Goal: Task Accomplishment & Management: Use online tool/utility

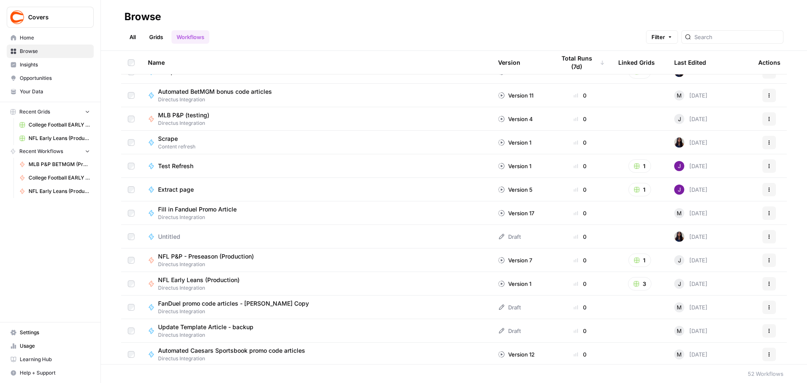
scroll to position [934, 0]
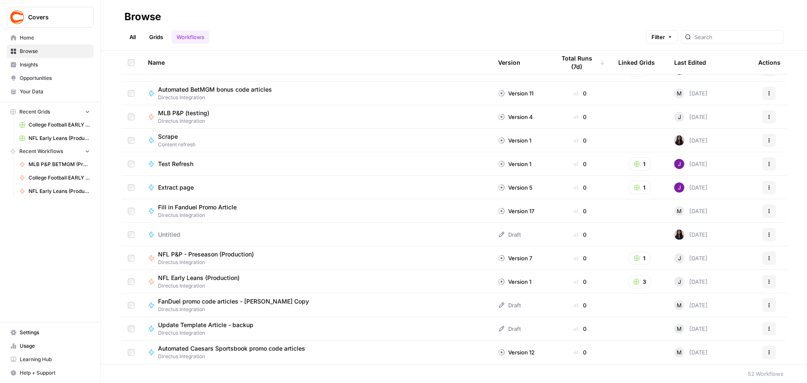
click at [216, 274] on span "NFL Early Leans (Production)" at bounding box center [199, 278] width 82 height 8
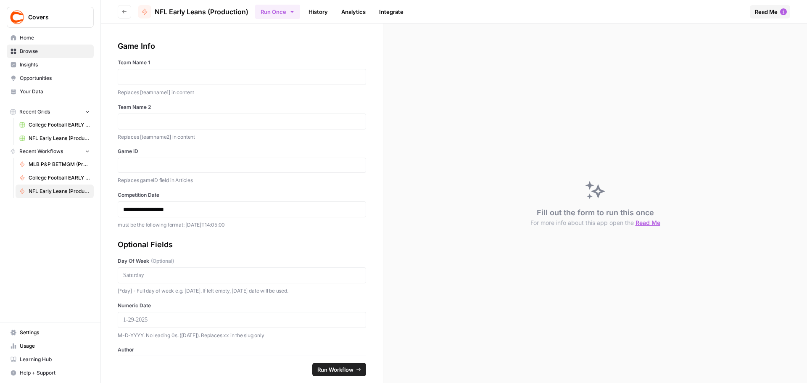
click at [293, 12] on icon "button" at bounding box center [291, 12] width 3 height 2
click at [306, 57] on span "Run in Bulk" at bounding box center [322, 56] width 81 height 8
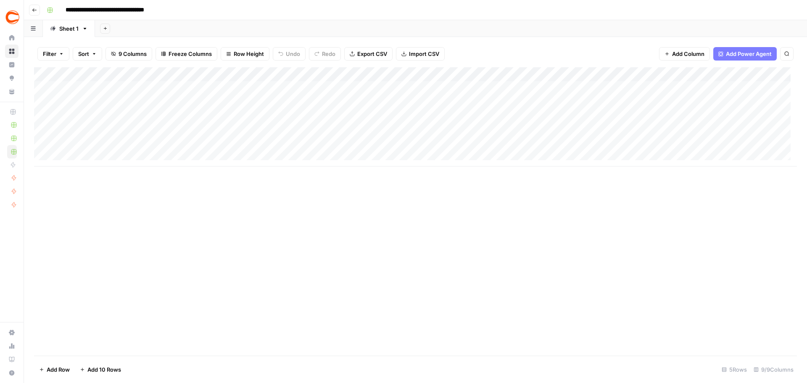
click at [108, 87] on div "Add Column" at bounding box center [415, 116] width 763 height 99
type textarea "*******"
click at [232, 83] on div "Add Column" at bounding box center [415, 116] width 763 height 99
type textarea "******"
click at [349, 88] on div "Add Column" at bounding box center [415, 116] width 763 height 99
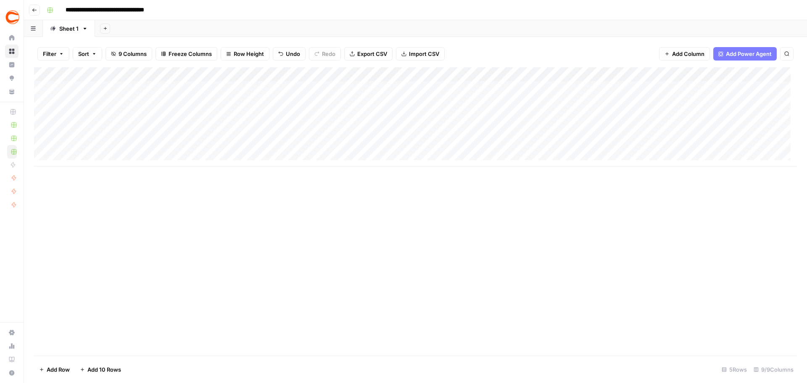
click at [349, 86] on div "Add Column" at bounding box center [415, 116] width 763 height 99
type input "358869"
click at [417, 90] on div "Add Column" at bounding box center [415, 116] width 763 height 99
click at [417, 88] on div "Add Column" at bounding box center [415, 116] width 763 height 99
type textarea "**********"
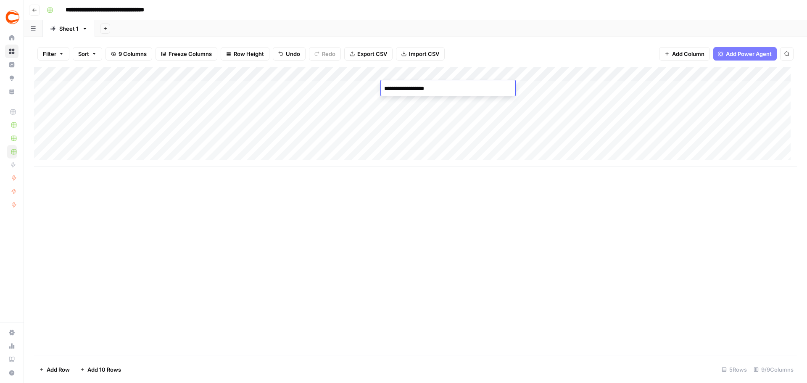
click at [531, 85] on div "Add Column" at bounding box center [415, 116] width 763 height 99
type textarea "******"
click at [543, 115] on div "Add Column" at bounding box center [415, 116] width 763 height 99
click at [534, 90] on div "Add Column" at bounding box center [415, 116] width 763 height 99
click at [532, 103] on div "Add Column" at bounding box center [415, 116] width 763 height 99
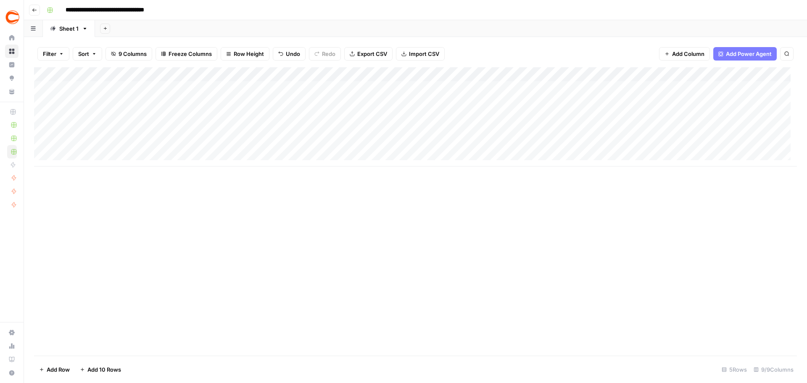
click at [533, 120] on div "Add Column" at bounding box center [415, 116] width 763 height 99
click at [532, 134] on div "Add Column" at bounding box center [415, 116] width 763 height 99
click at [529, 149] on div "Add Column" at bounding box center [415, 116] width 763 height 99
click at [632, 86] on div "Add Column" at bounding box center [415, 116] width 763 height 99
click at [652, 106] on div "Add Column" at bounding box center [415, 116] width 763 height 99
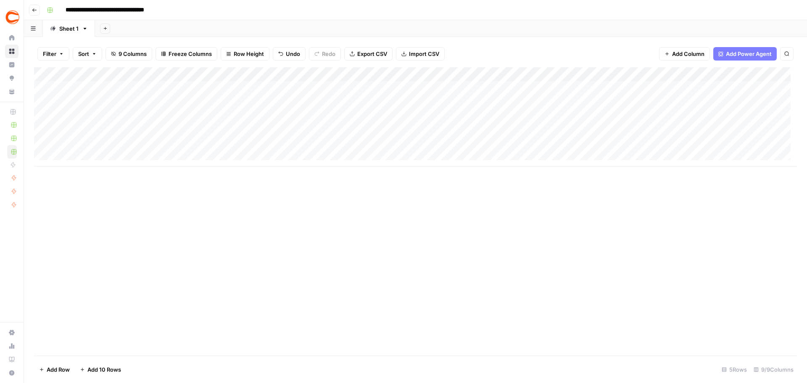
click at [653, 118] on div "Add Column" at bounding box center [415, 116] width 763 height 99
click at [653, 134] on div "Add Column" at bounding box center [415, 116] width 763 height 99
click at [651, 147] on div "Add Column" at bounding box center [415, 116] width 763 height 99
click at [711, 87] on div "Add Column" at bounding box center [415, 116] width 763 height 99
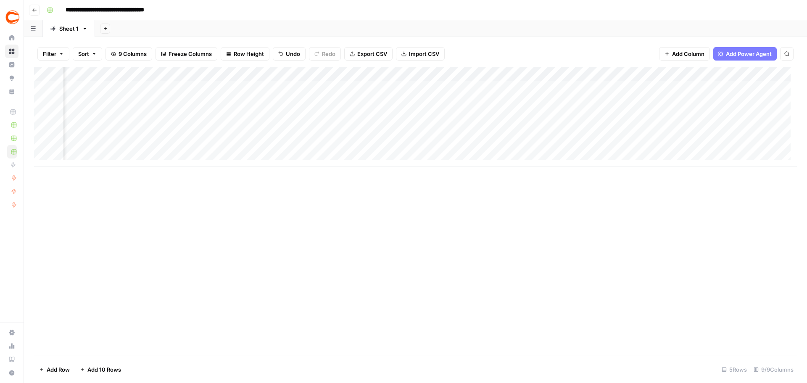
click at [711, 87] on div "Add Column" at bounding box center [415, 116] width 763 height 99
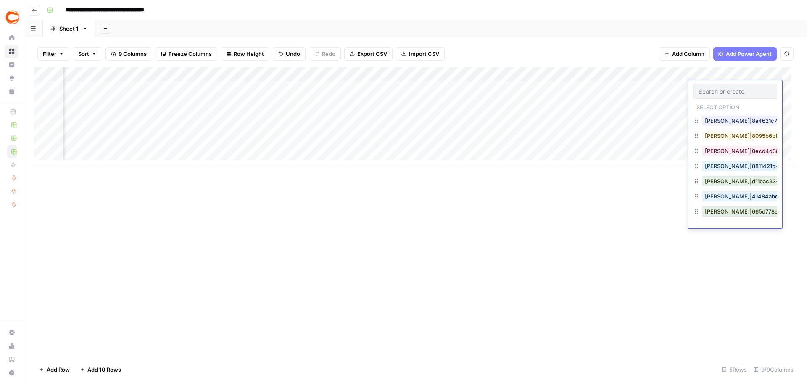
scroll to position [420, 0]
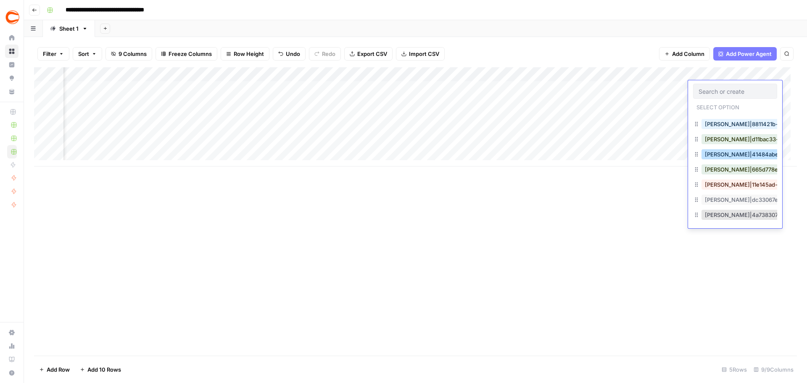
click at [732, 153] on button "[PERSON_NAME]|41484abe-b1de-4f6f-a2da-991ee7fdbc99" at bounding box center [783, 154] width 164 height 10
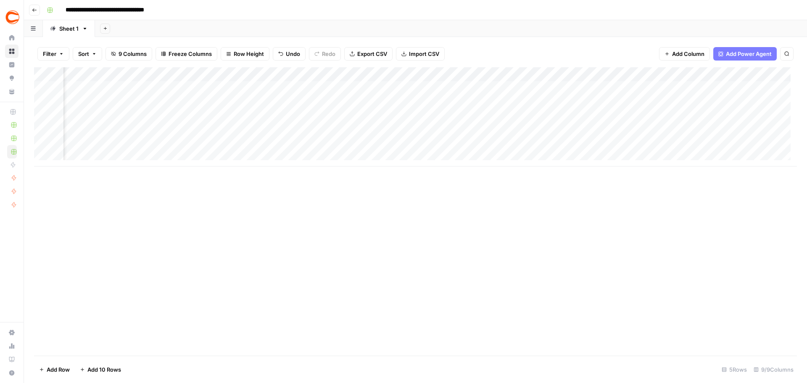
scroll to position [0, 149]
click at [700, 90] on div "Add Column" at bounding box center [415, 116] width 763 height 99
click at [622, 92] on div "Add Column" at bounding box center [415, 116] width 763 height 99
type input "43066"
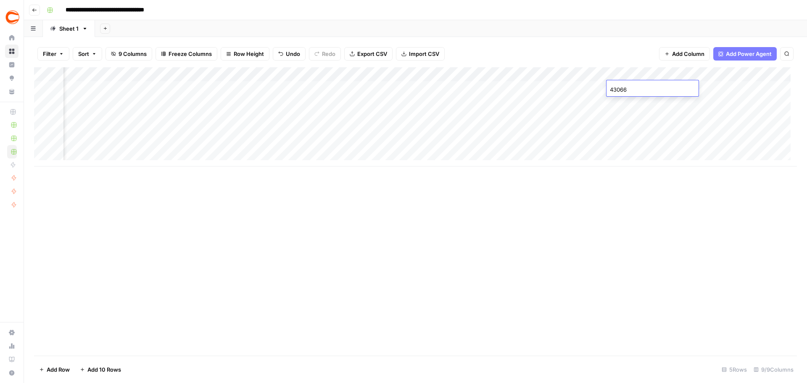
click at [628, 105] on div "Add Column" at bounding box center [415, 116] width 763 height 99
click at [626, 119] on div "Add Column" at bounding box center [415, 116] width 763 height 99
click at [626, 129] on div "Add Column" at bounding box center [415, 116] width 763 height 99
click at [627, 145] on div "Add Column" at bounding box center [415, 116] width 763 height 99
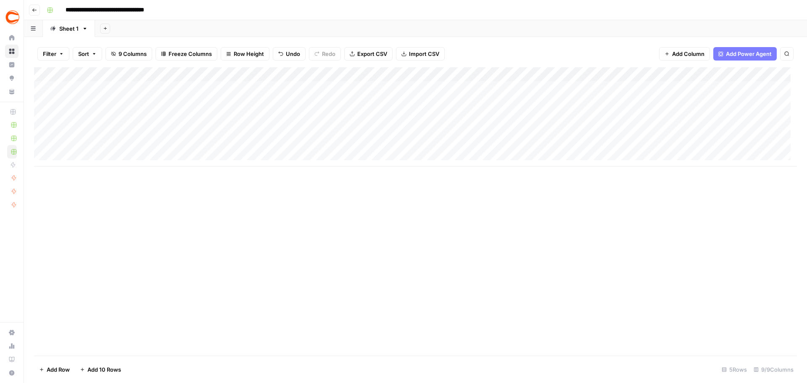
click at [91, 97] on div "Add Column" at bounding box center [415, 116] width 763 height 99
type textarea "********"
click at [226, 101] on div "Add Column" at bounding box center [415, 116] width 763 height 99
type textarea "********"
click at [360, 102] on div "Add Column" at bounding box center [415, 116] width 763 height 99
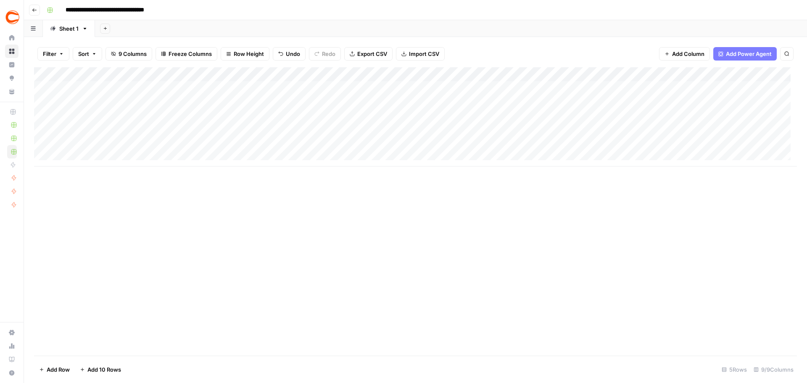
click at [353, 105] on div "Add Column" at bounding box center [415, 116] width 763 height 99
type input "358999"
click at [404, 99] on div "Add Column" at bounding box center [415, 116] width 763 height 99
click at [412, 102] on div "Add Column" at bounding box center [415, 116] width 763 height 99
type textarea "**********"
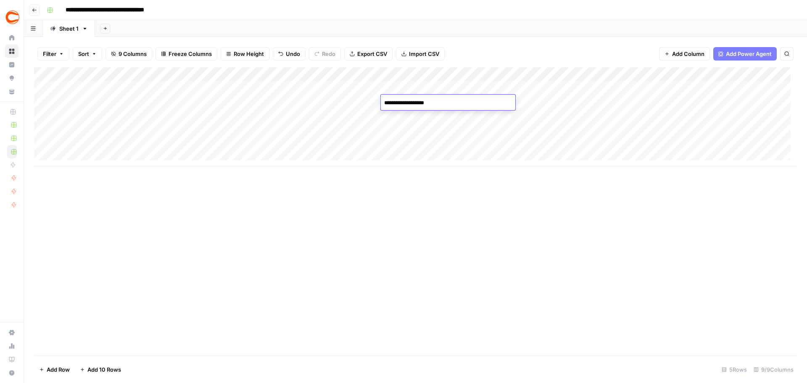
click at [411, 117] on div "Add Column" at bounding box center [415, 116] width 763 height 99
click at [413, 134] on div "Add Column" at bounding box center [415, 116] width 763 height 99
click at [406, 150] on div "Add Column" at bounding box center [415, 116] width 763 height 99
click at [760, 101] on div "Add Column" at bounding box center [415, 116] width 763 height 99
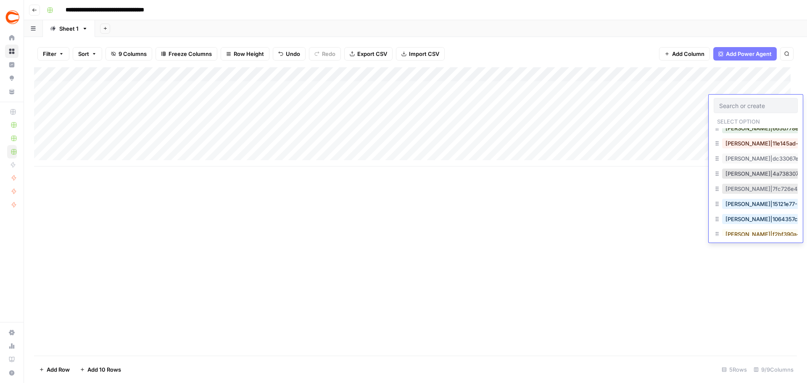
scroll to position [462, 0]
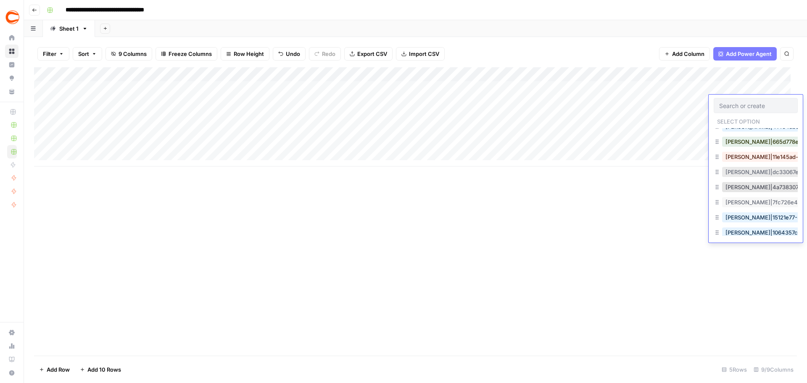
click at [743, 174] on button "[PERSON_NAME]|dc33067e-8bdb-4375-95c6-a7cfa37939f4" at bounding box center [805, 172] width 166 height 10
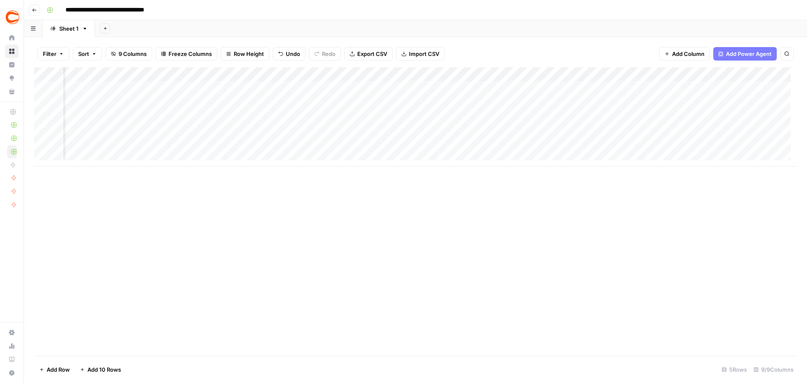
scroll to position [0, 0]
click at [111, 119] on div "Add Column" at bounding box center [415, 116] width 763 height 99
type textarea "******"
click at [214, 121] on div "Add Column" at bounding box center [415, 116] width 763 height 99
type textarea "******"
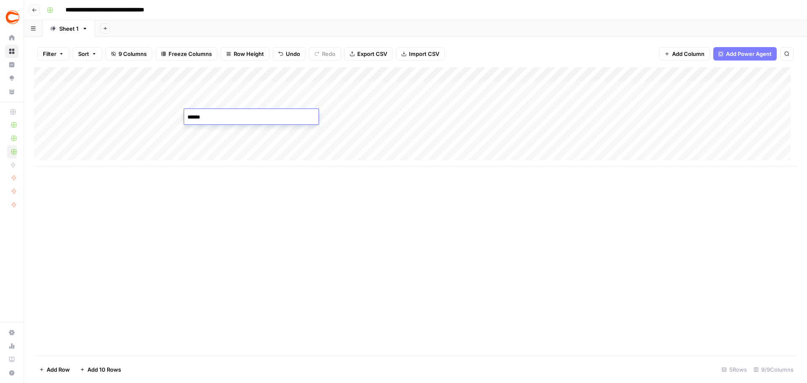
click at [341, 117] on div "Add Column" at bounding box center [415, 116] width 763 height 99
click at [332, 116] on div "Add Column" at bounding box center [415, 116] width 763 height 99
type input "358997"
click at [328, 137] on div "Add Column" at bounding box center [415, 116] width 763 height 99
click at [757, 116] on div "Add Column" at bounding box center [415, 116] width 763 height 99
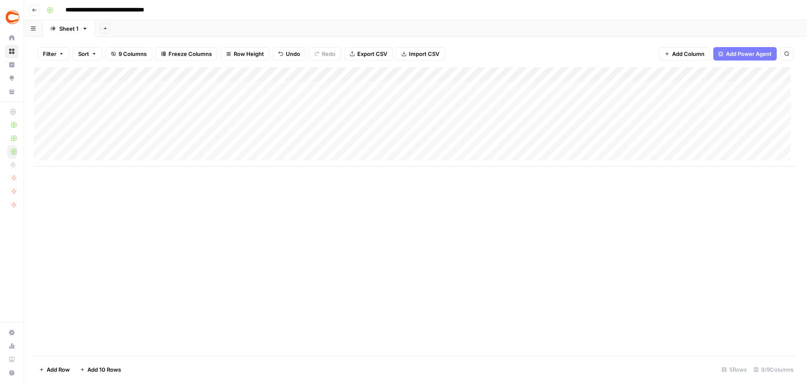
click at [757, 116] on div "Add Column" at bounding box center [415, 116] width 763 height 99
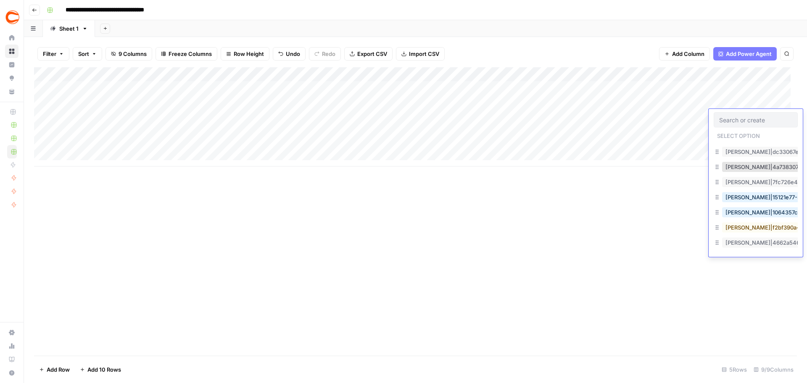
scroll to position [579, 0]
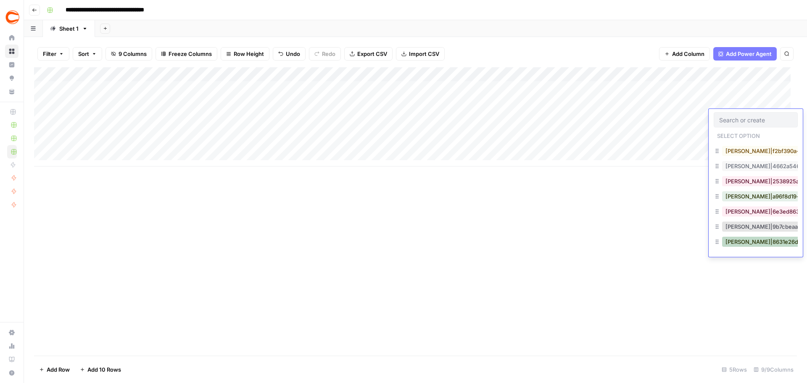
click at [745, 237] on button "[PERSON_NAME]|8631e26d-d991-4863-a178-98906e1f5cec" at bounding box center [804, 242] width 164 height 10
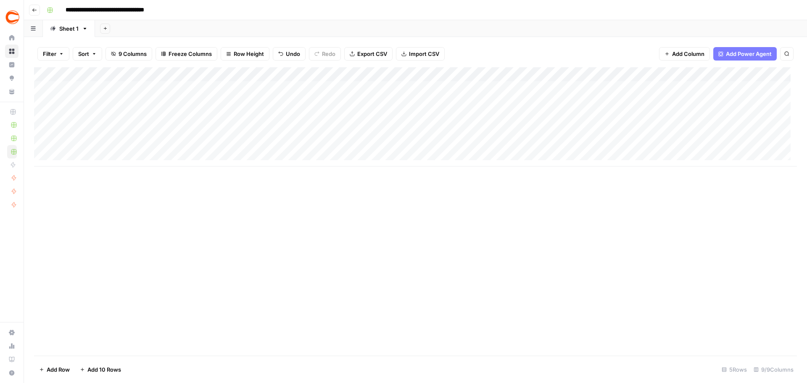
click at [92, 132] on div "Add Column" at bounding box center [415, 116] width 763 height 99
type textarea "*******"
click at [217, 128] on div "Add Column" at bounding box center [415, 116] width 763 height 99
type textarea "******"
click at [341, 127] on div "Add Column" at bounding box center [415, 116] width 763 height 99
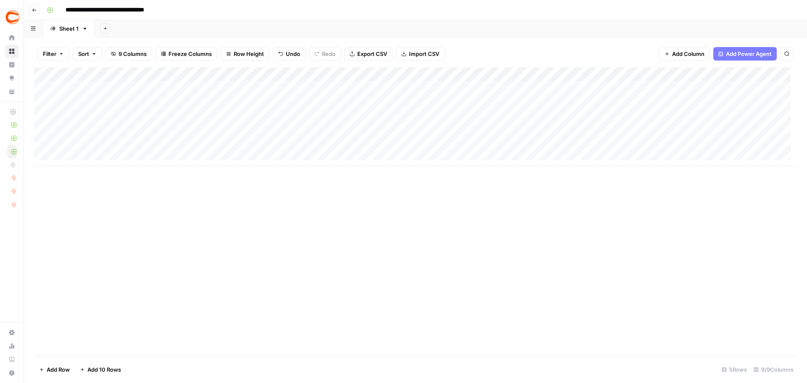
click at [324, 132] on div "Add Column" at bounding box center [415, 116] width 763 height 99
type input "358995"
click at [764, 133] on div "Add Column" at bounding box center [415, 116] width 763 height 99
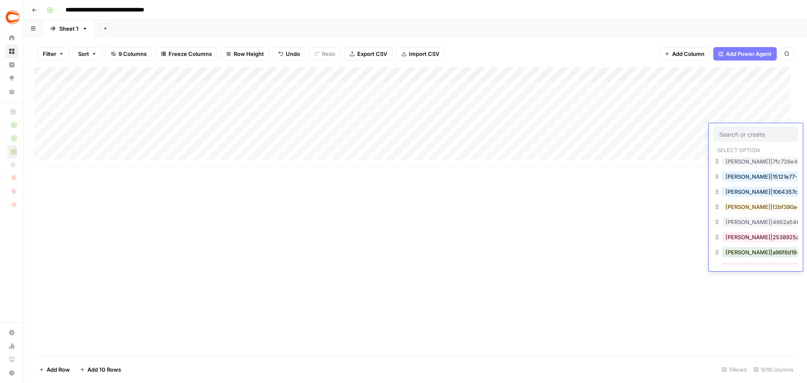
scroll to position [546, 0]
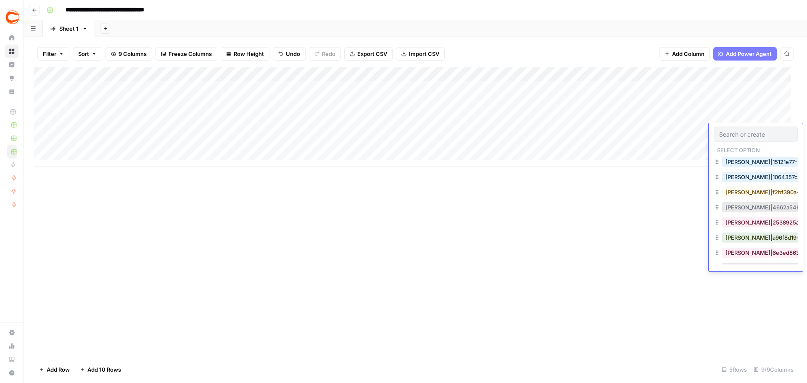
click at [762, 204] on button "[PERSON_NAME]|4662a546-6738-4ea3-9b54-14482fc0b1e6" at bounding box center [806, 207] width 169 height 10
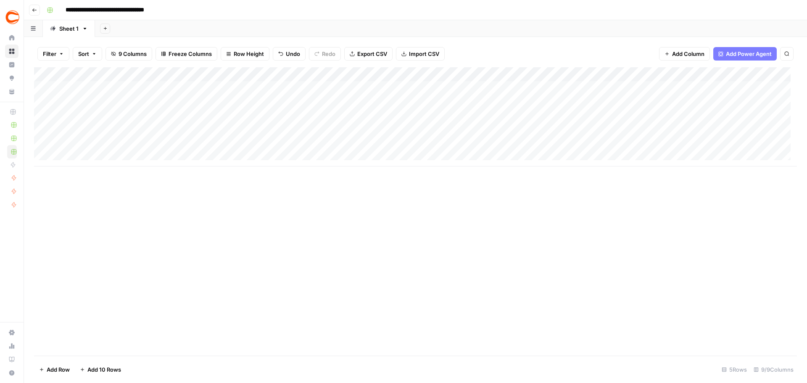
click at [114, 145] on div "Add Column" at bounding box center [415, 116] width 763 height 99
type textarea "*******"
click at [213, 142] on div "Add Column" at bounding box center [415, 116] width 763 height 99
type textarea "*****"
click at [352, 146] on div "Add Column" at bounding box center [415, 116] width 763 height 99
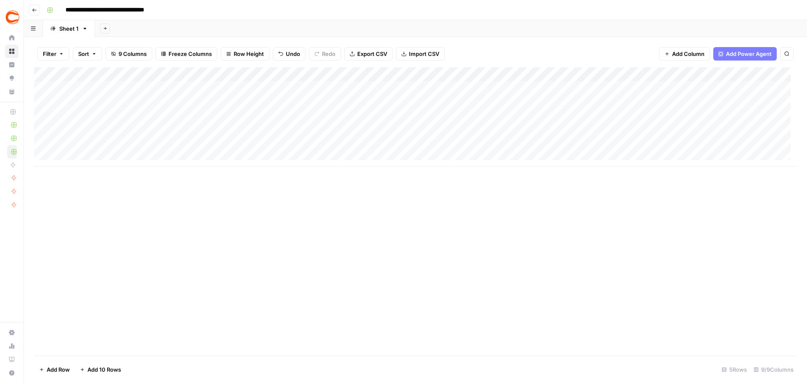
click at [758, 141] on div "Add Column" at bounding box center [415, 116] width 763 height 99
click at [760, 144] on div "Add Column" at bounding box center [415, 116] width 763 height 99
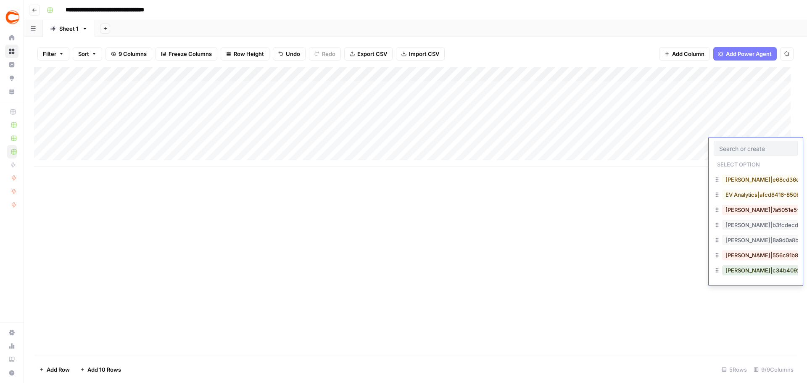
scroll to position [252, 0]
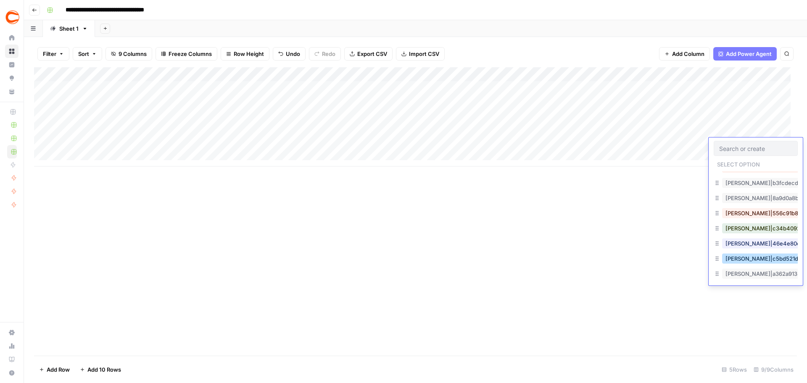
click at [763, 258] on button "[PERSON_NAME]|c5bd521d-495c-4c91-b7e1-78737e2d0d89" at bounding box center [805, 258] width 166 height 10
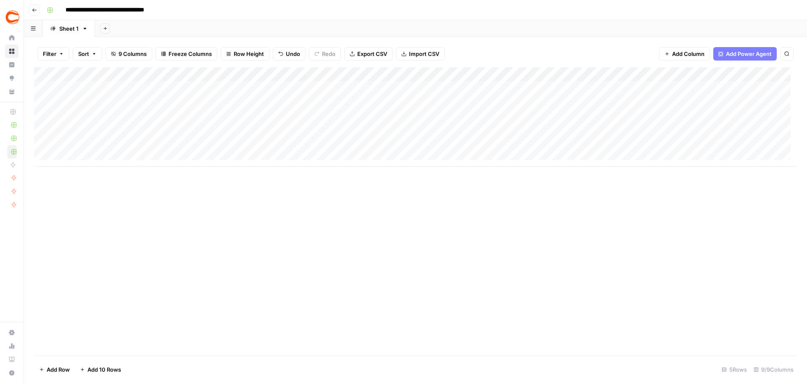
click at [199, 139] on div "Add Column" at bounding box center [415, 116] width 763 height 99
type textarea "*****"
click at [139, 129] on div "Add Column" at bounding box center [415, 116] width 763 height 99
click at [90, 153] on div "Add Column" at bounding box center [415, 116] width 763 height 99
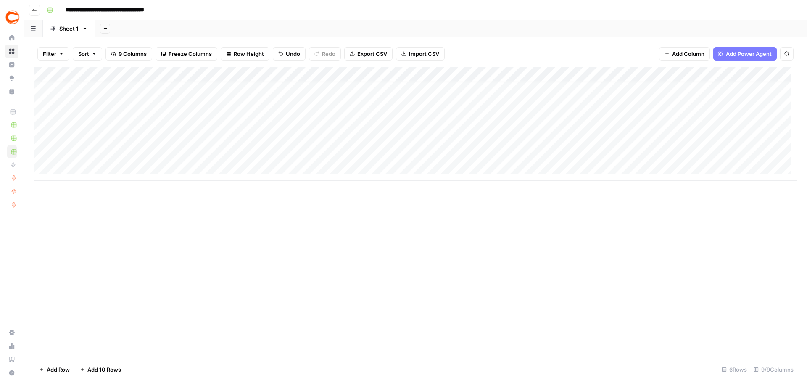
click at [92, 169] on div "Add Column" at bounding box center [415, 123] width 763 height 113
click at [88, 154] on div "Add Column" at bounding box center [415, 131] width 763 height 128
drag, startPoint x: 78, startPoint y: 155, endPoint x: 64, endPoint y: 156, distance: 13.9
click at [65, 156] on textarea "****" at bounding box center [130, 154] width 134 height 12
type textarea "*******"
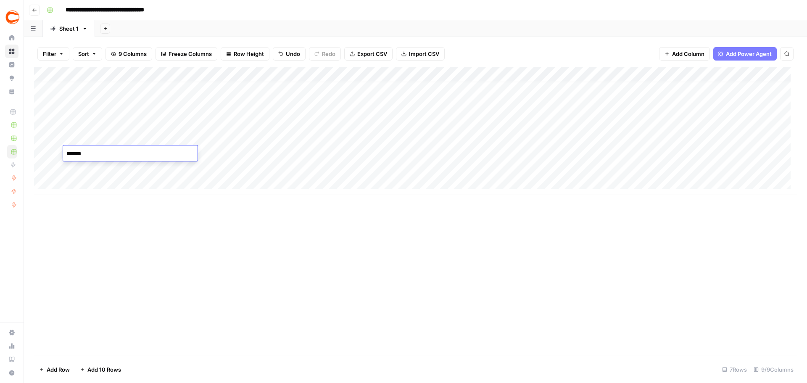
click at [248, 152] on div "Add Column" at bounding box center [415, 131] width 763 height 128
type textarea "****"
click at [353, 153] on div "Add Column" at bounding box center [415, 131] width 763 height 128
click at [422, 154] on div "Add Column" at bounding box center [415, 131] width 763 height 128
click at [430, 137] on div "Add Column" at bounding box center [415, 131] width 763 height 128
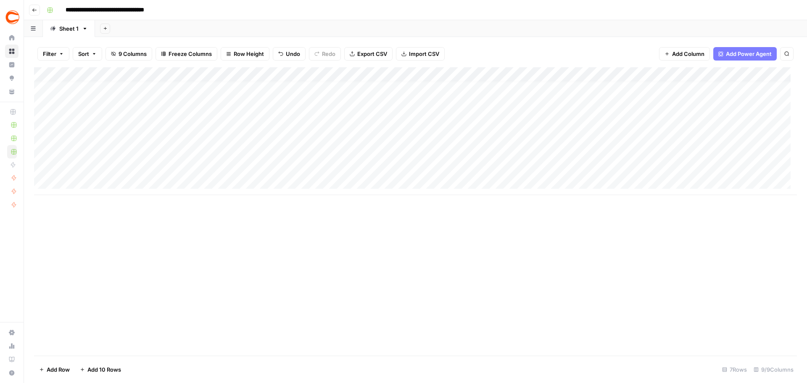
click at [423, 150] on div "Add Column" at bounding box center [415, 131] width 763 height 128
click at [421, 168] on div "Add Column" at bounding box center [415, 131] width 763 height 128
click at [525, 135] on div "Add Column" at bounding box center [415, 131] width 763 height 128
click at [530, 153] on div "Add Column" at bounding box center [415, 131] width 763 height 128
click at [534, 167] on div "Add Column" at bounding box center [415, 131] width 763 height 128
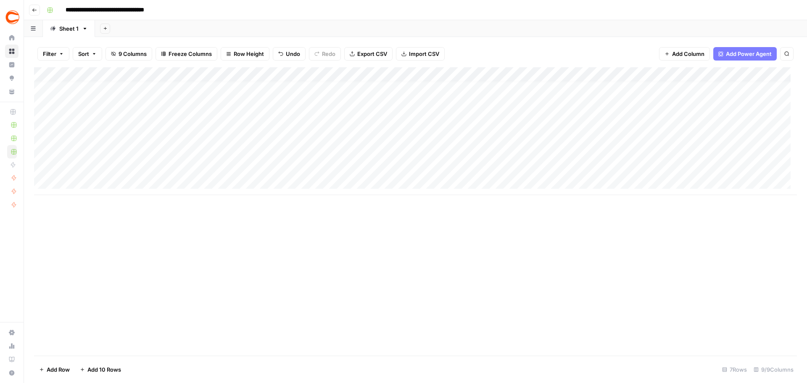
click at [647, 140] on div "Add Column" at bounding box center [415, 131] width 763 height 128
click at [652, 155] on div "Add Column" at bounding box center [415, 131] width 763 height 128
click at [653, 168] on div "Add Column" at bounding box center [415, 131] width 763 height 128
click at [214, 151] on div "Add Column" at bounding box center [415, 131] width 763 height 128
type textarea "****"
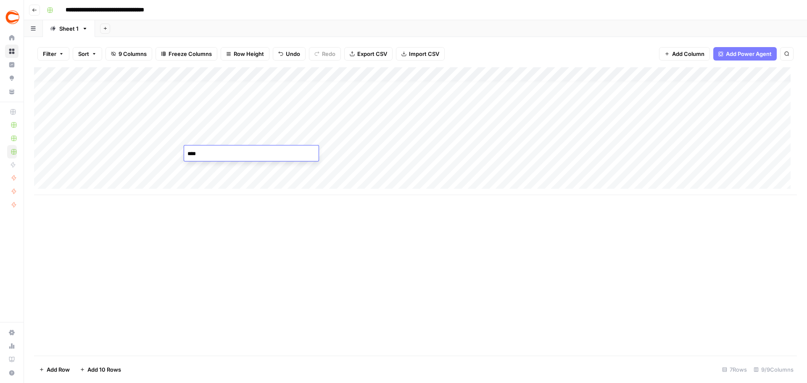
click at [233, 167] on div "Add Column" at bounding box center [415, 131] width 763 height 128
click at [758, 150] on div "Add Column" at bounding box center [415, 131] width 763 height 128
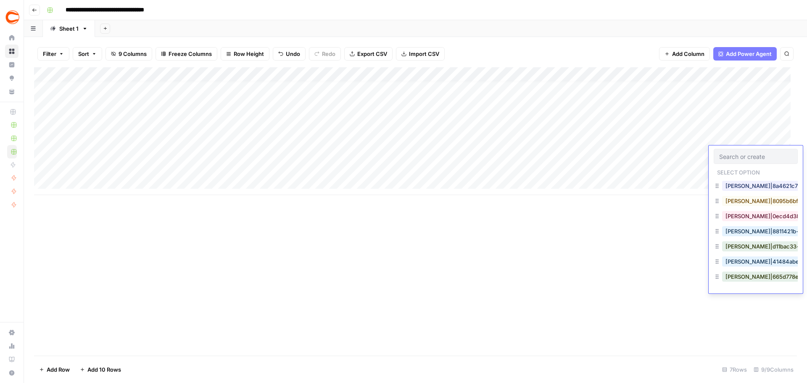
scroll to position [420, 0]
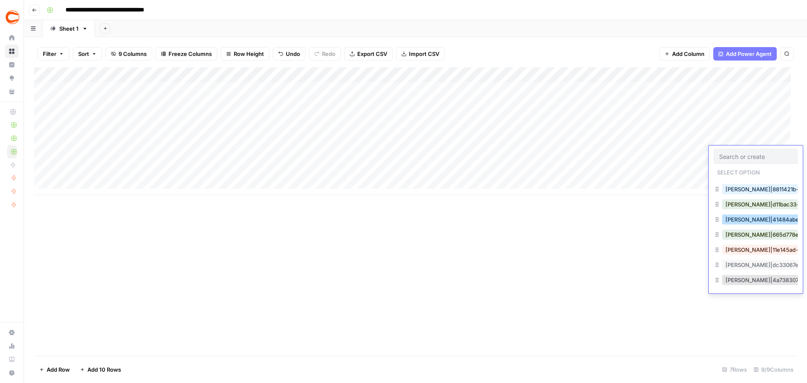
click at [767, 222] on button "[PERSON_NAME]|41484abe-b1de-4f6f-a2da-991ee7fdbc99" at bounding box center [804, 219] width 164 height 10
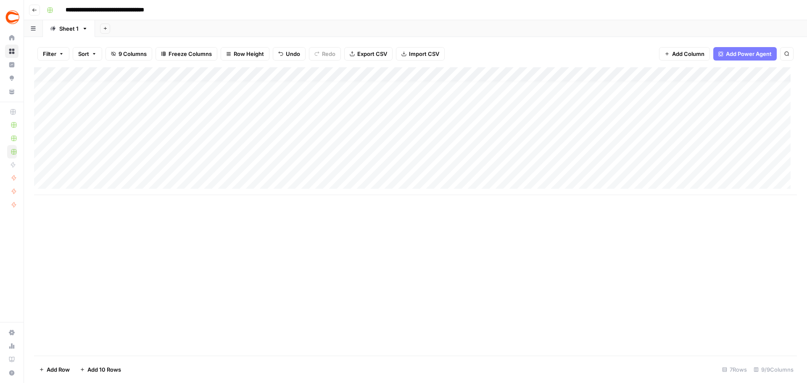
click at [111, 169] on div "Add Column" at bounding box center [415, 131] width 763 height 128
type textarea "******"
click at [224, 171] on div "Add Column" at bounding box center [415, 131] width 763 height 128
type textarea "******"
click at [347, 160] on div "Add Column" at bounding box center [415, 131] width 763 height 128
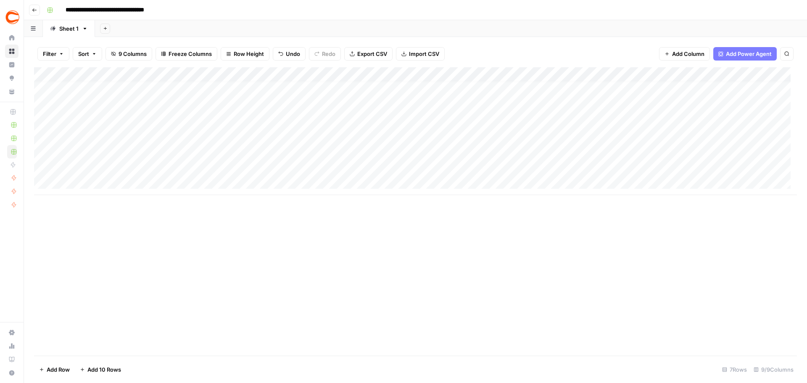
click at [341, 169] on div "Add Column" at bounding box center [415, 131] width 763 height 128
click at [758, 166] on div "Add Column" at bounding box center [415, 131] width 763 height 128
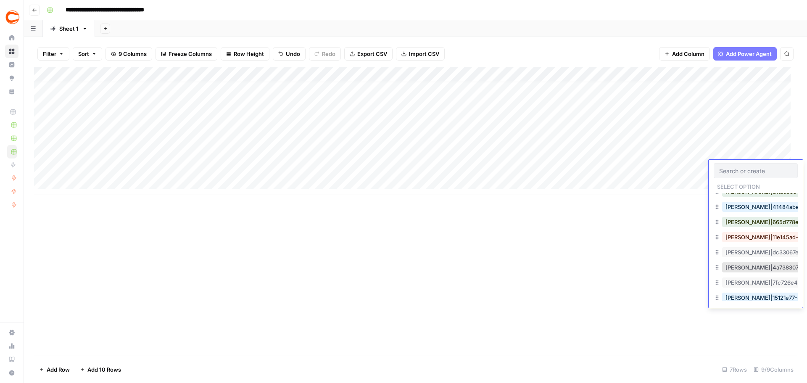
scroll to position [462, 0]
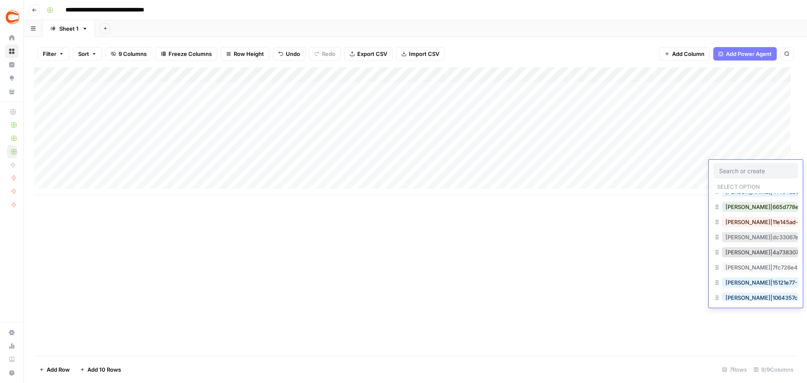
click at [751, 240] on button "[PERSON_NAME]|dc33067e-8bdb-4375-95c6-a7cfa37939f4" at bounding box center [805, 237] width 166 height 10
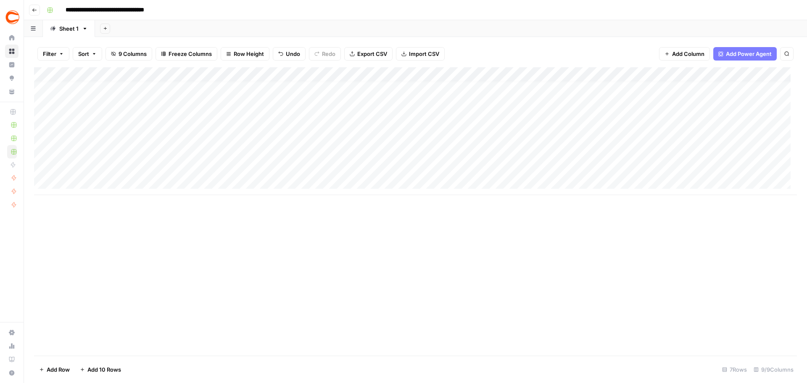
click at [110, 179] on div "Add Column" at bounding box center [415, 131] width 763 height 128
click at [109, 200] on div "Add Column" at bounding box center [415, 138] width 763 height 142
click at [103, 182] on div "Add Column" at bounding box center [415, 145] width 763 height 156
click at [86, 179] on div "Add Column" at bounding box center [415, 145] width 763 height 156
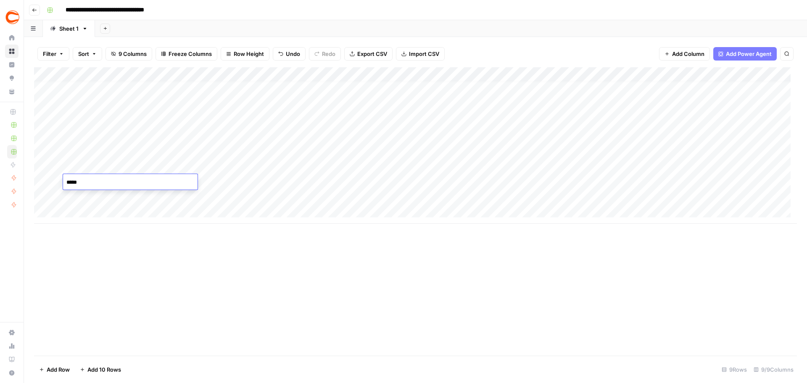
type textarea "******"
click at [225, 184] on div "Add Column" at bounding box center [415, 145] width 763 height 156
type textarea "*********"
click at [330, 179] on div "Add Column" at bounding box center [415, 145] width 763 height 156
click at [400, 180] on div "Add Column" at bounding box center [415, 145] width 763 height 156
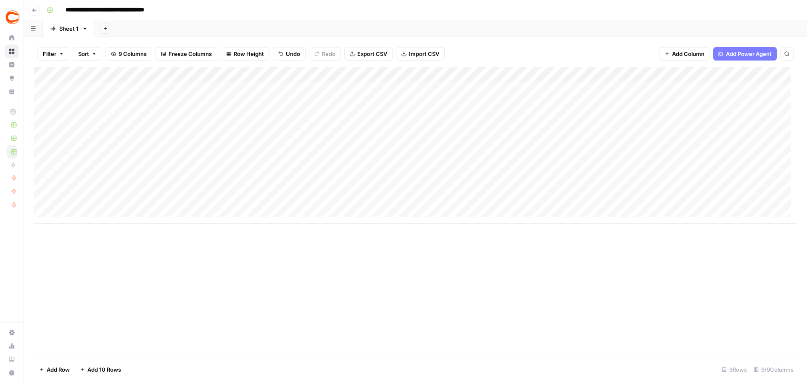
click at [410, 197] on div "Add Column" at bounding box center [415, 145] width 763 height 156
click at [527, 165] on div "Add Column" at bounding box center [415, 145] width 763 height 156
click at [535, 181] on div "Add Column" at bounding box center [415, 145] width 763 height 156
click at [528, 198] on div "Add Column" at bounding box center [415, 145] width 763 height 156
click at [645, 163] on div "Add Column" at bounding box center [415, 145] width 763 height 156
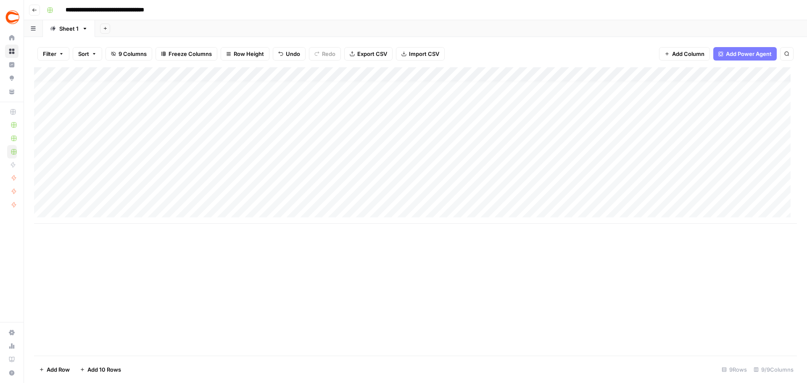
click at [653, 180] on div "Add Column" at bounding box center [415, 145] width 763 height 156
click at [654, 193] on div "Add Column" at bounding box center [415, 145] width 763 height 156
click at [235, 177] on div "Add Column" at bounding box center [415, 145] width 763 height 156
type textarea "*********"
click at [349, 186] on div "Add Column" at bounding box center [415, 145] width 763 height 156
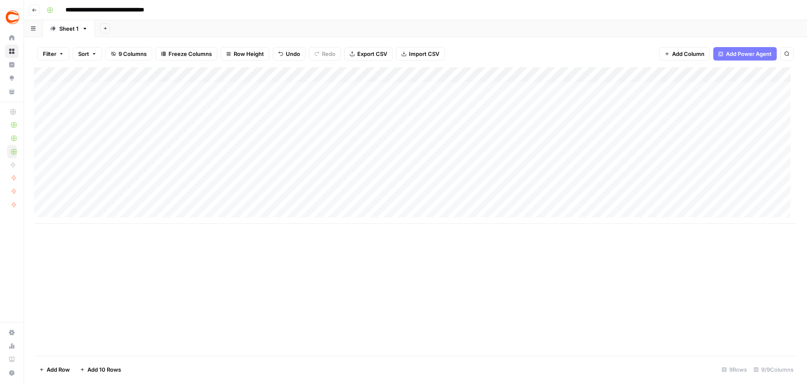
click at [773, 181] on div "Add Column" at bounding box center [415, 145] width 763 height 156
click at [769, 185] on div "Add Column" at bounding box center [415, 145] width 763 height 156
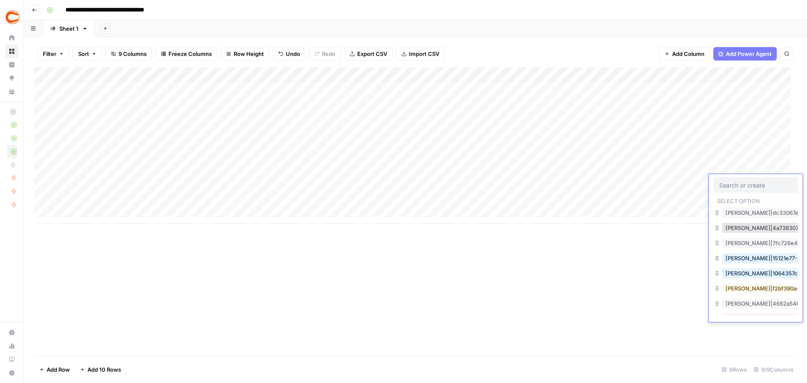
scroll to position [504, 0]
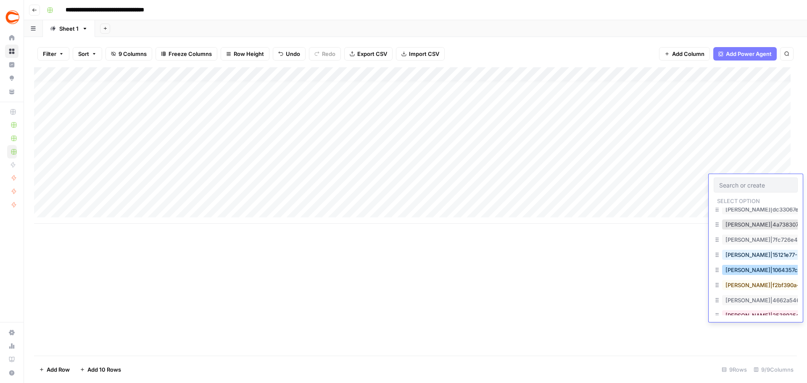
click at [757, 266] on button "[PERSON_NAME]|1064357c-da40-4271-84c5-a2d19f553437" at bounding box center [805, 270] width 166 height 10
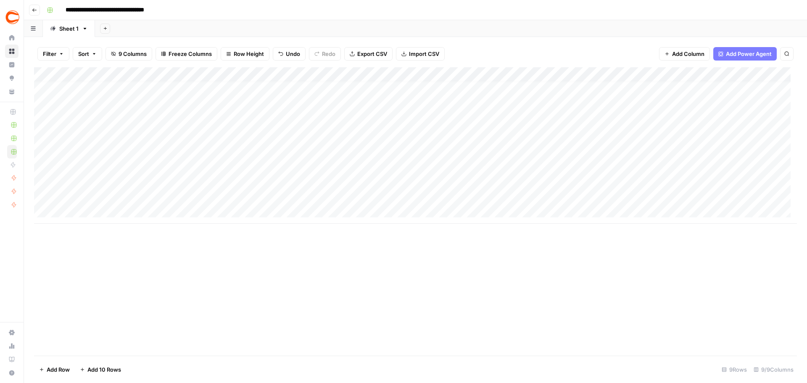
click at [88, 196] on div "Add Column" at bounding box center [415, 145] width 763 height 156
type textarea "**********"
click at [225, 198] on div "Add Column" at bounding box center [415, 145] width 763 height 156
type textarea "********"
click at [338, 196] on div "Add Column" at bounding box center [415, 145] width 763 height 156
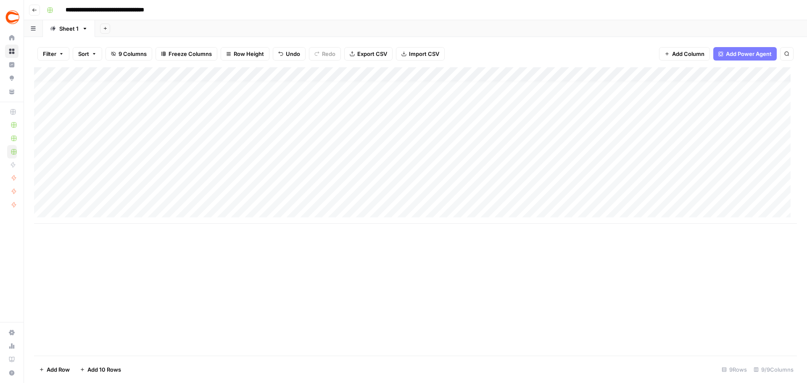
click at [337, 196] on div "Add Column" at bounding box center [415, 145] width 763 height 156
type input "359000"
click at [769, 192] on div "Add Column" at bounding box center [415, 145] width 763 height 156
click at [767, 198] on div "Add Column" at bounding box center [415, 145] width 763 height 156
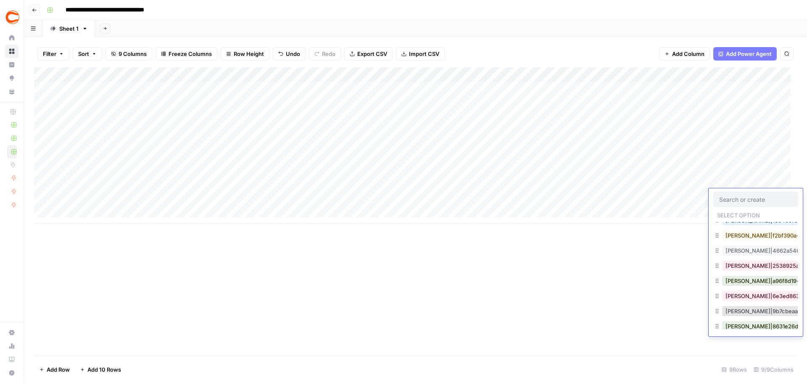
scroll to position [579, 0]
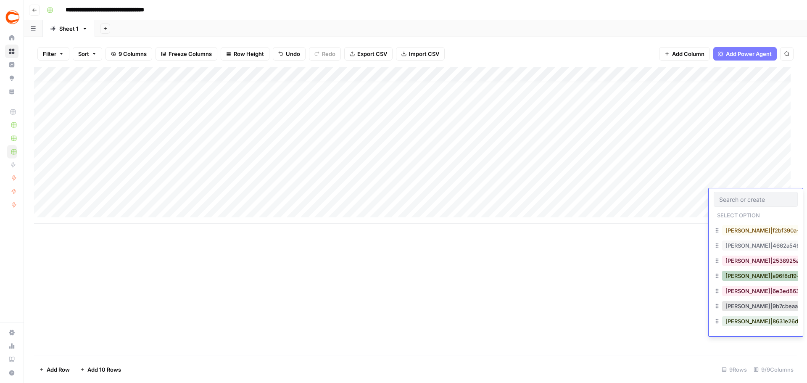
click at [754, 274] on button "[PERSON_NAME]|a96f8d19-c530-4f5d-9242-32a8adb6cc99" at bounding box center [805, 276] width 167 height 10
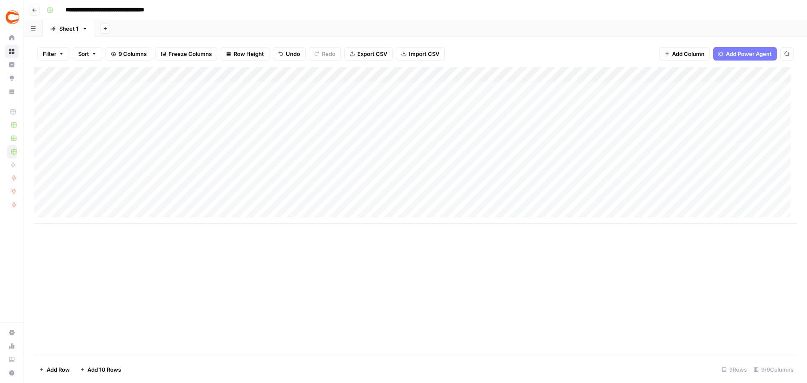
click at [123, 211] on div "Add Column" at bounding box center [415, 145] width 763 height 156
click at [117, 227] on div "Add Column" at bounding box center [415, 152] width 763 height 171
click at [106, 214] on div "Add Column" at bounding box center [415, 159] width 763 height 185
type textarea "**********"
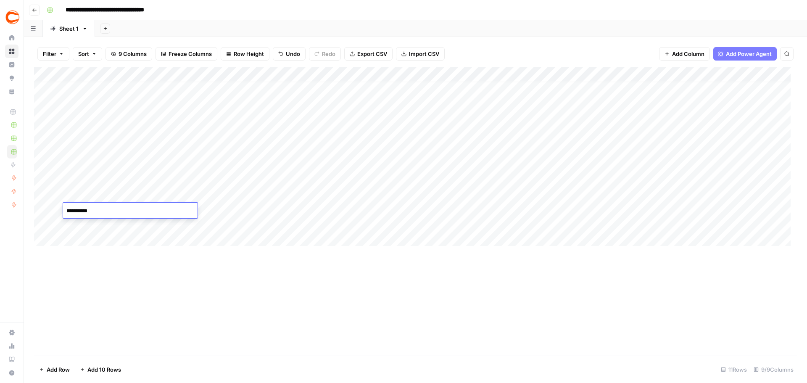
click at [250, 211] on div "Add Column" at bounding box center [415, 159] width 763 height 185
type textarea "********"
click at [351, 209] on div "Add Column" at bounding box center [415, 159] width 763 height 185
click at [325, 212] on div "Add Column" at bounding box center [415, 159] width 763 height 185
type input "359002"
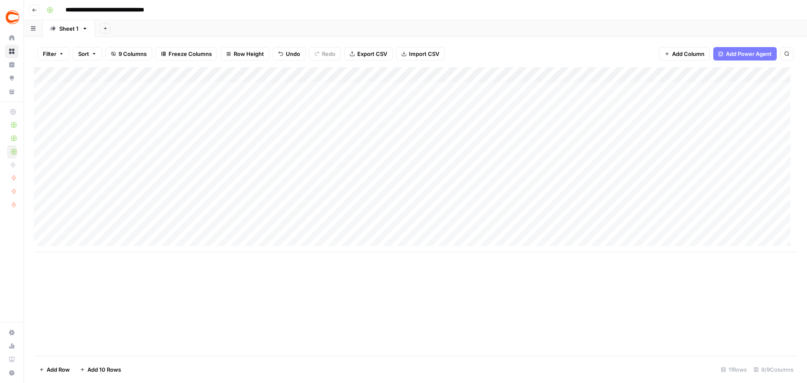
click at [424, 213] on div "Add Column" at bounding box center [415, 159] width 763 height 185
click at [423, 226] on div "Add Column" at bounding box center [415, 159] width 763 height 185
click at [527, 194] on div "Add Column" at bounding box center [415, 159] width 763 height 185
click at [530, 213] on div "Add Column" at bounding box center [415, 159] width 763 height 185
click at [531, 226] on div "Add Column" at bounding box center [415, 159] width 763 height 185
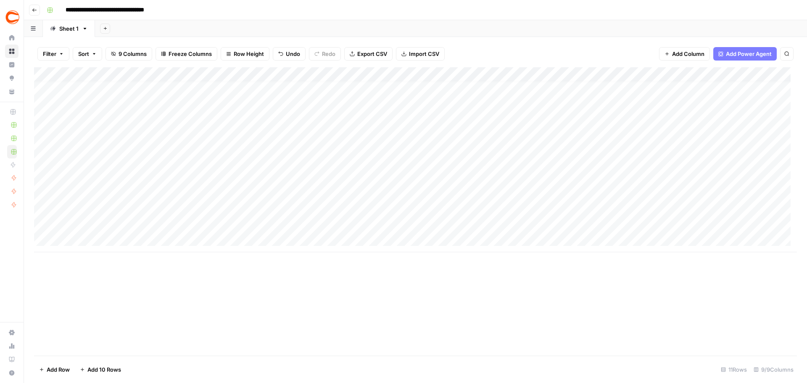
click at [661, 195] on div "Add Column" at bounding box center [415, 159] width 763 height 185
click at [659, 213] on div "Add Column" at bounding box center [415, 159] width 763 height 185
click at [651, 226] on div "Add Column" at bounding box center [415, 159] width 763 height 185
click at [128, 225] on div "Add Column" at bounding box center [415, 159] width 763 height 185
type textarea "*****"
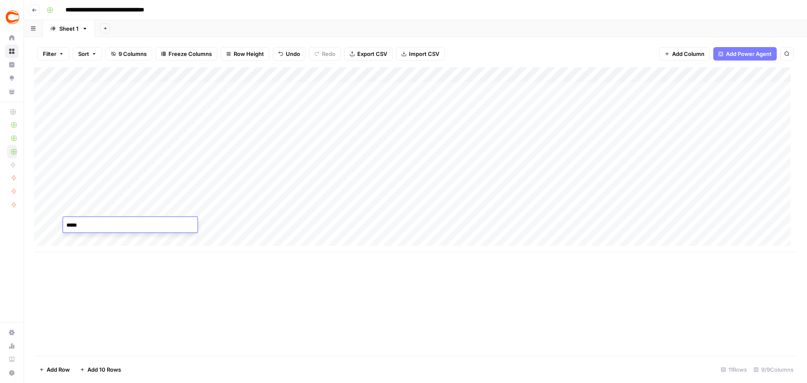
click at [232, 222] on div "Add Column" at bounding box center [415, 159] width 763 height 185
type textarea "*******"
click at [770, 213] on div "Add Column" at bounding box center [415, 159] width 763 height 185
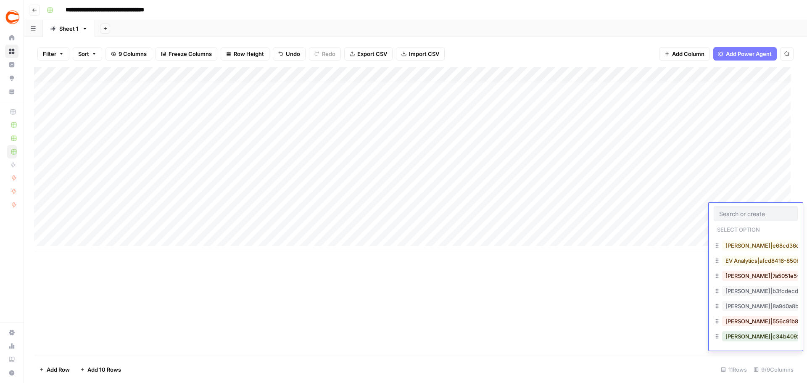
scroll to position [210, 0]
click at [760, 320] on button "[PERSON_NAME]|556c91b8-d855-4671-b2cd-84840d96b65f" at bounding box center [806, 320] width 169 height 10
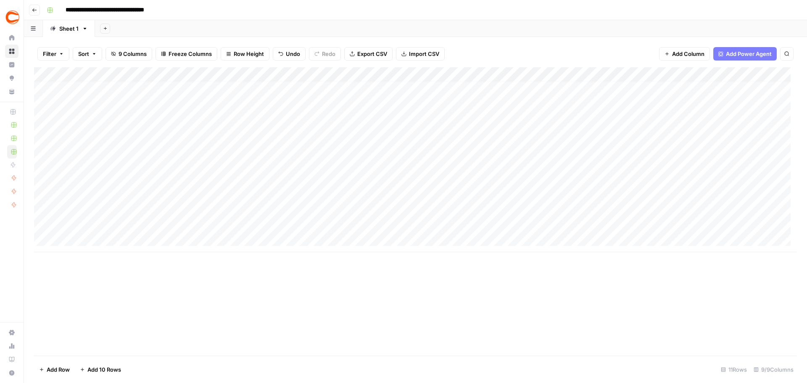
click at [766, 224] on div "Add Column" at bounding box center [415, 159] width 763 height 185
click at [759, 227] on div "Add Column" at bounding box center [415, 159] width 763 height 185
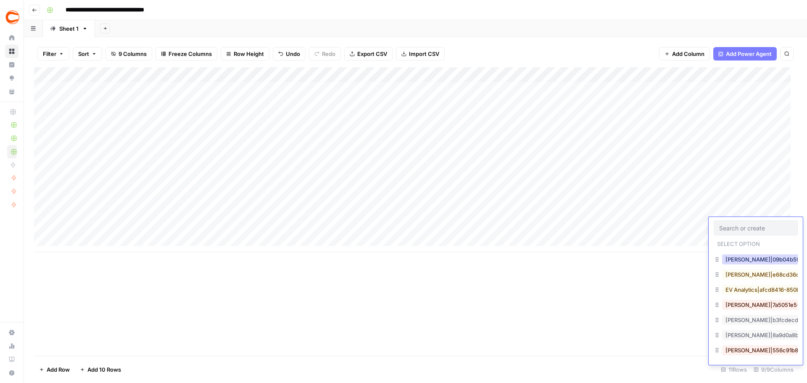
scroll to position [252, 0]
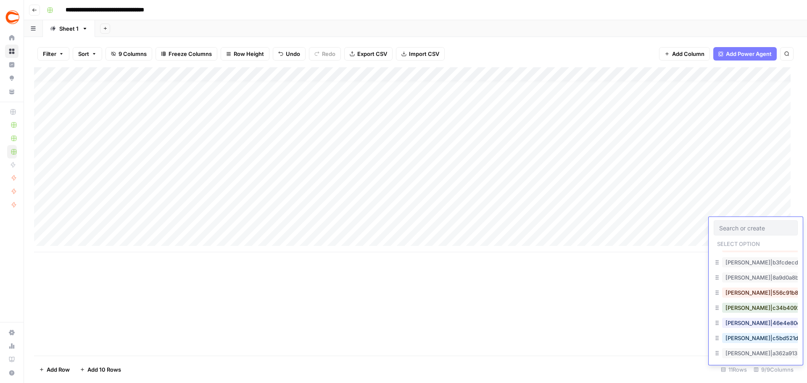
click at [757, 298] on div "[PERSON_NAME]|556c91b8-d855-4671-b2cd-84840d96b65f" at bounding box center [756, 293] width 84 height 15
click at [743, 296] on button "[PERSON_NAME]|556c91b8-d855-4671-b2cd-84840d96b65f" at bounding box center [806, 292] width 169 height 10
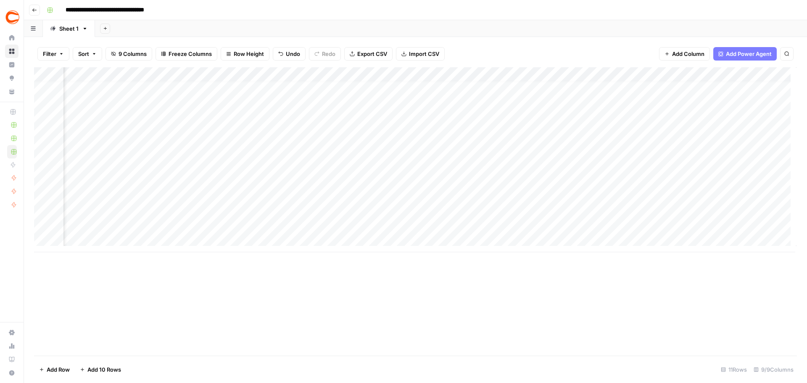
scroll to position [0, 245]
click at [595, 148] on div "Add Column" at bounding box center [415, 159] width 763 height 185
click at [592, 161] on div "Add Column" at bounding box center [415, 159] width 763 height 185
click at [591, 171] on div "Add Column" at bounding box center [415, 159] width 763 height 185
click at [592, 190] on div "Add Column" at bounding box center [415, 159] width 763 height 185
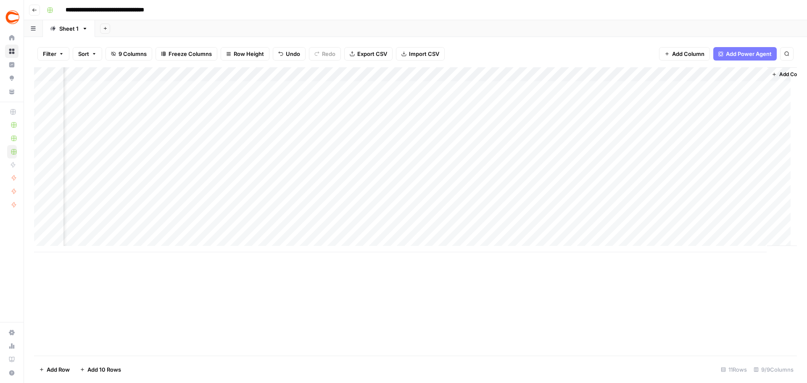
click at [594, 209] on div "Add Column" at bounding box center [415, 159] width 763 height 185
click at [593, 217] on div "Add Column" at bounding box center [415, 159] width 763 height 185
click at [596, 233] on div "Add Column" at bounding box center [415, 159] width 763 height 185
click at [312, 233] on div "Add Column" at bounding box center [415, 159] width 763 height 185
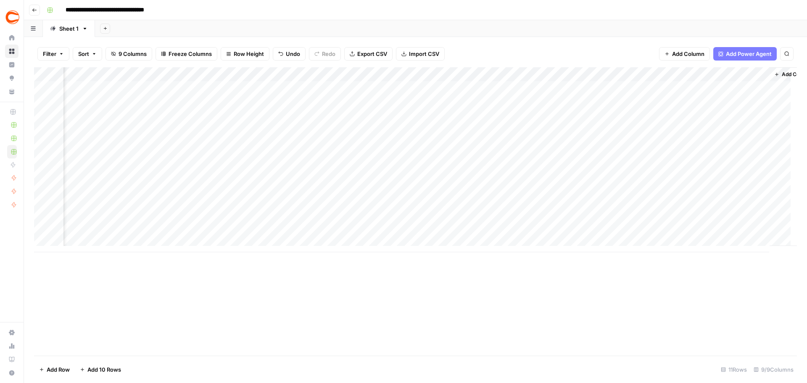
scroll to position [0, 268]
click at [735, 75] on div "Add Column" at bounding box center [415, 159] width 763 height 185
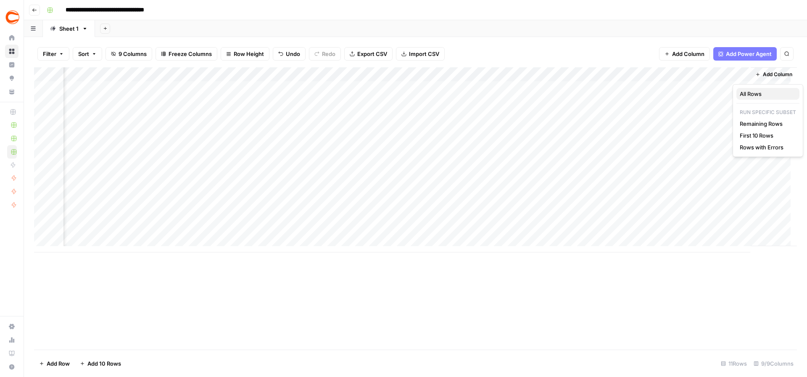
click at [764, 92] on span "All Rows" at bounding box center [766, 94] width 53 height 8
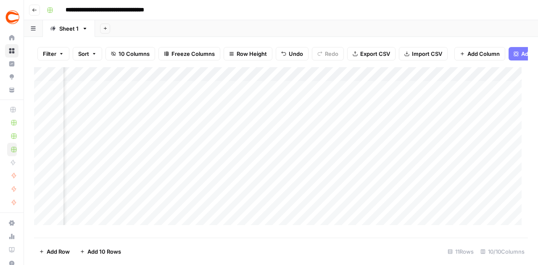
scroll to position [0, 613]
click at [429, 96] on div "Add Column" at bounding box center [281, 149] width 494 height 164
click at [433, 95] on div "Add Column" at bounding box center [281, 149] width 494 height 164
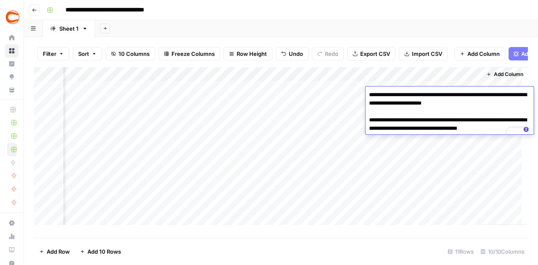
drag, startPoint x: 492, startPoint y: 106, endPoint x: 482, endPoint y: 106, distance: 10.1
click at [482, 106] on textarea "**********" at bounding box center [450, 116] width 168 height 54
click at [395, 166] on div "Add Column" at bounding box center [281, 149] width 494 height 164
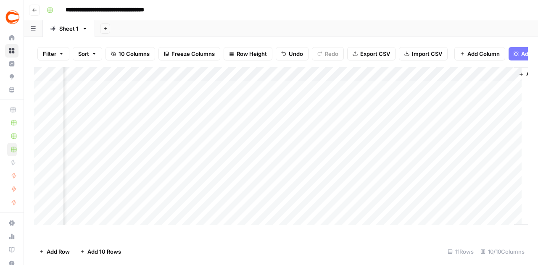
scroll to position [0, 613]
click at [427, 107] on div "Add Column" at bounding box center [281, 149] width 494 height 164
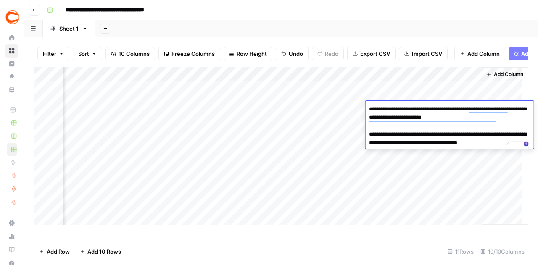
drag, startPoint x: 495, startPoint y: 119, endPoint x: 481, endPoint y: 120, distance: 13.9
click at [481, 120] on textarea "**********" at bounding box center [450, 130] width 168 height 54
click at [327, 134] on div "Add Column" at bounding box center [281, 149] width 494 height 164
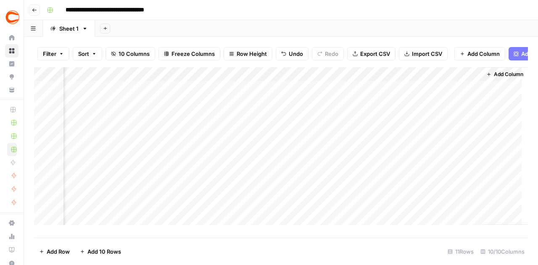
click at [441, 122] on div "Add Column" at bounding box center [281, 149] width 494 height 164
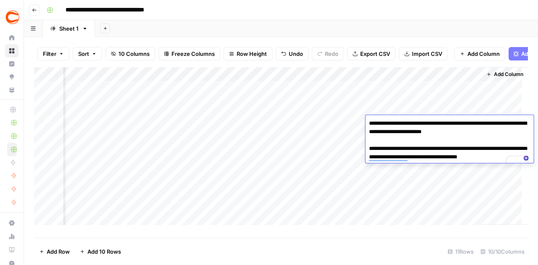
drag, startPoint x: 488, startPoint y: 133, endPoint x: 482, endPoint y: 133, distance: 6.3
click at [482, 133] on textarea "**********" at bounding box center [450, 145] width 168 height 54
click at [425, 92] on div "Add Column" at bounding box center [281, 149] width 494 height 164
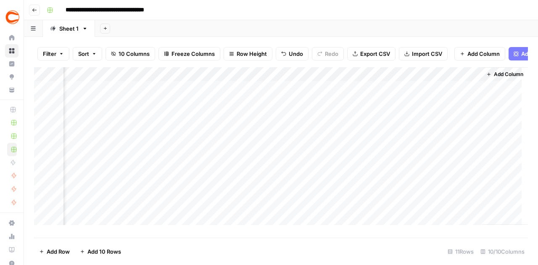
click at [421, 137] on div "Add Column" at bounding box center [281, 149] width 494 height 164
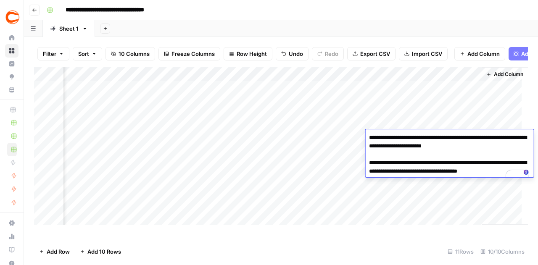
drag, startPoint x: 503, startPoint y: 149, endPoint x: 482, endPoint y: 149, distance: 21.4
click at [482, 149] on textarea "**********" at bounding box center [450, 159] width 168 height 54
click at [456, 111] on div "Add Column" at bounding box center [281, 149] width 494 height 164
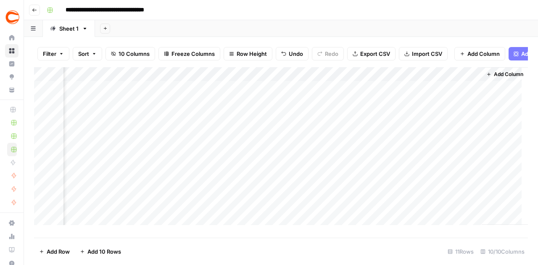
click at [438, 153] on div "Add Column" at bounding box center [281, 149] width 494 height 164
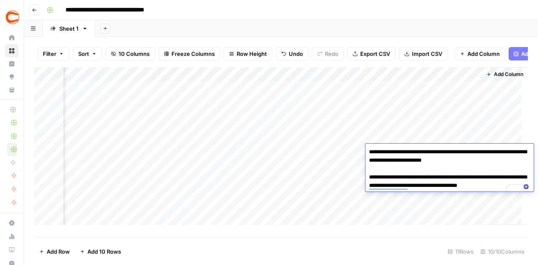
drag, startPoint x: 501, startPoint y: 164, endPoint x: 482, endPoint y: 164, distance: 18.9
click at [482, 164] on textarea "**********" at bounding box center [450, 173] width 168 height 54
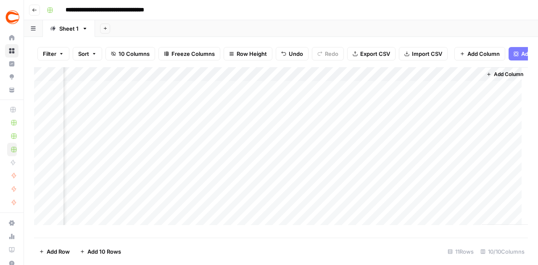
click at [496, 123] on div "Add Column" at bounding box center [505, 146] width 46 height 158
click at [447, 168] on div "Add Column" at bounding box center [281, 149] width 494 height 164
click at [444, 168] on div "Add Column" at bounding box center [281, 149] width 494 height 164
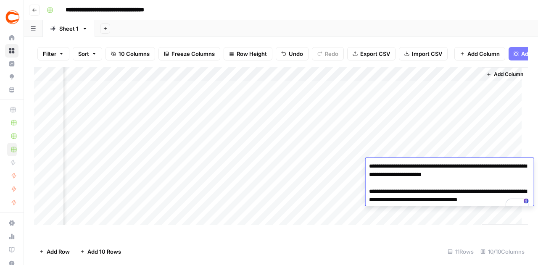
drag, startPoint x: 498, startPoint y: 178, endPoint x: 482, endPoint y: 178, distance: 16.8
click at [482, 178] on textarea "**********" at bounding box center [450, 188] width 168 height 54
click at [492, 134] on div "Add Column" at bounding box center [505, 146] width 46 height 158
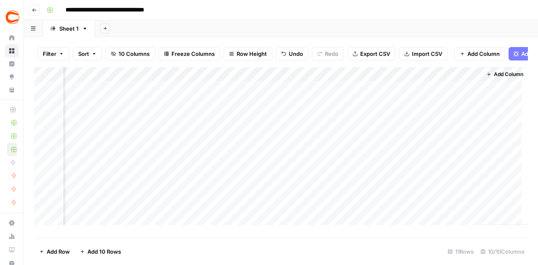
click at [442, 180] on div "Add Column" at bounding box center [281, 149] width 494 height 164
click at [442, 179] on div "Add Column" at bounding box center [281, 149] width 494 height 164
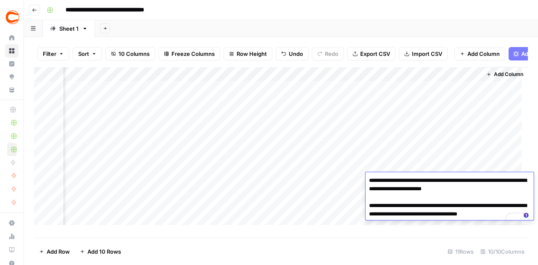
drag, startPoint x: 499, startPoint y: 190, endPoint x: 482, endPoint y: 192, distance: 17.4
click at [482, 192] on textarea "**********" at bounding box center [450, 202] width 168 height 54
click at [437, 156] on div "Add Column" at bounding box center [281, 149] width 494 height 164
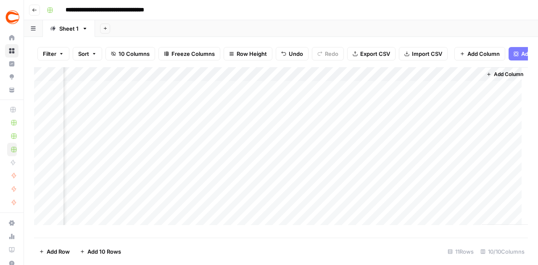
click at [434, 193] on div "Add Column" at bounding box center [281, 149] width 494 height 164
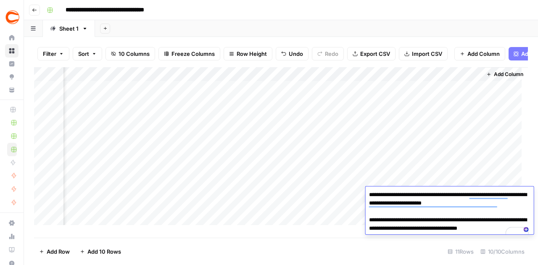
drag, startPoint x: 501, startPoint y: 205, endPoint x: 482, endPoint y: 205, distance: 19.8
click at [482, 205] on textarea "**********" at bounding box center [450, 216] width 168 height 54
click at [488, 127] on div "Add Column" at bounding box center [505, 146] width 46 height 158
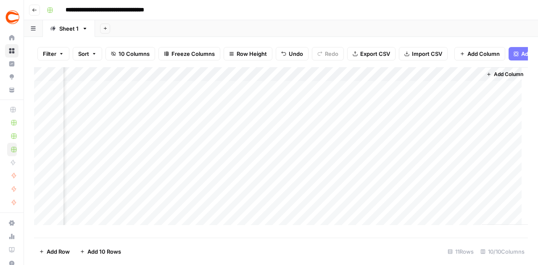
click at [440, 208] on div "Add Column" at bounding box center [281, 149] width 494 height 164
click at [431, 182] on div "Add Column" at bounding box center [281, 149] width 494 height 164
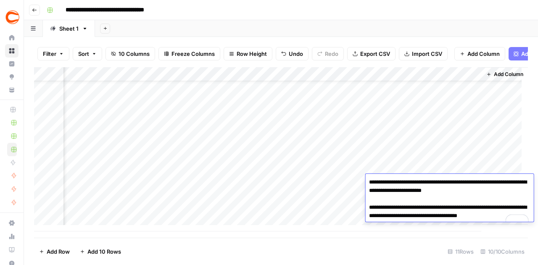
drag, startPoint x: 498, startPoint y: 191, endPoint x: 481, endPoint y: 192, distance: 16.9
click at [481, 192] on textarea "**********" at bounding box center [450, 203] width 168 height 54
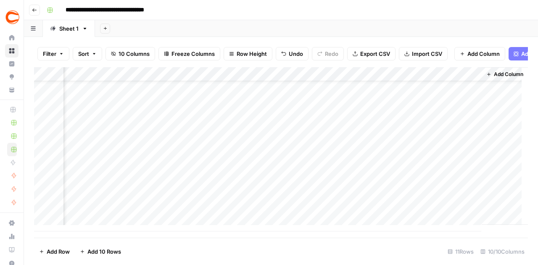
click at [507, 141] on div "Add Column" at bounding box center [505, 146] width 46 height 158
click at [443, 196] on div "Add Column" at bounding box center [281, 149] width 494 height 164
click at [445, 196] on div "Add Column" at bounding box center [281, 149] width 494 height 164
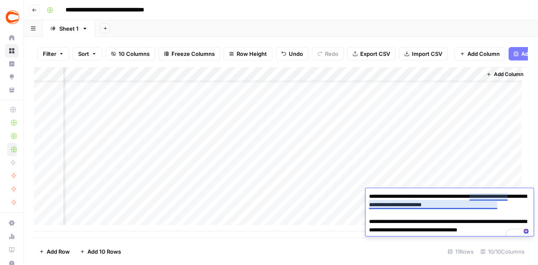
drag, startPoint x: 503, startPoint y: 209, endPoint x: 482, endPoint y: 208, distance: 21.0
click at [482, 208] on textarea "**********" at bounding box center [450, 218] width 168 height 54
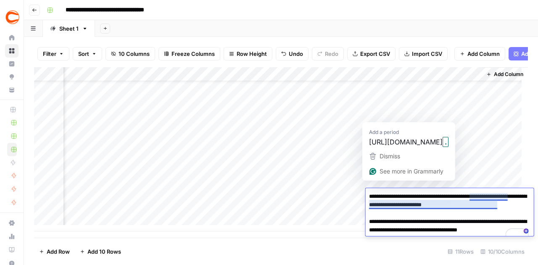
click at [498, 205] on textarea "**********" at bounding box center [450, 218] width 168 height 54
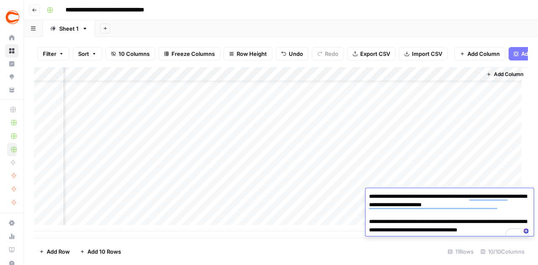
drag, startPoint x: 503, startPoint y: 206, endPoint x: 482, endPoint y: 209, distance: 22.0
click at [482, 209] on textarea "**********" at bounding box center [450, 218] width 168 height 54
click at [495, 146] on div "Add Column" at bounding box center [505, 146] width 46 height 158
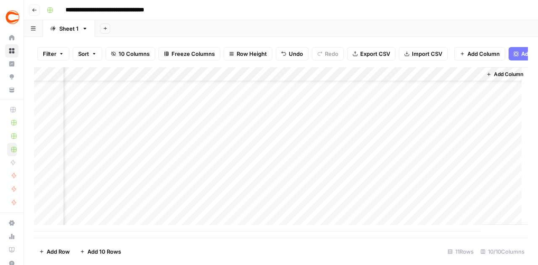
click at [450, 208] on div "Add Column" at bounding box center [281, 149] width 494 height 164
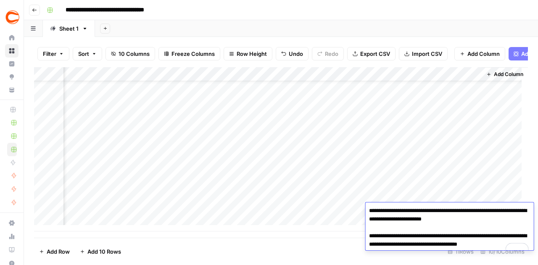
drag, startPoint x: 500, startPoint y: 221, endPoint x: 480, endPoint y: 221, distance: 19.8
click at [480, 221] on textarea "**********" at bounding box center [450, 232] width 168 height 54
click at [486, 180] on div "Add Column" at bounding box center [505, 146] width 46 height 158
